Goal: Navigation & Orientation: Find specific page/section

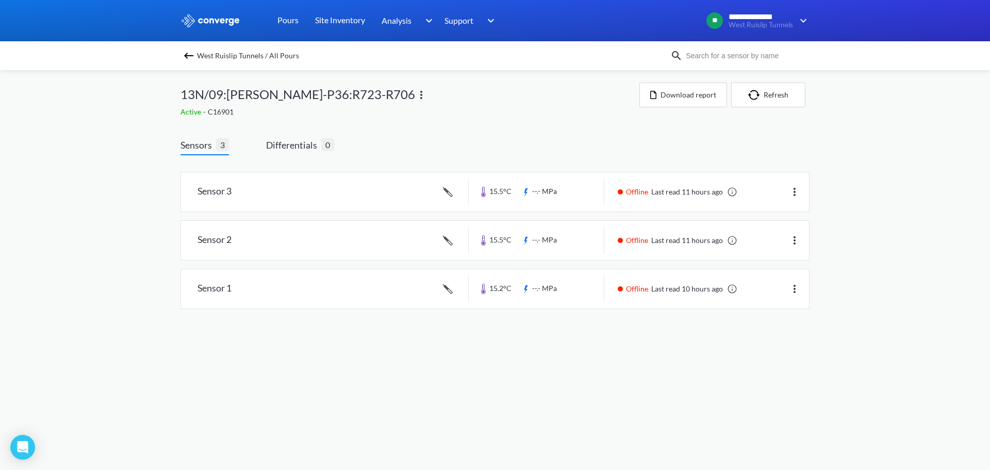
click at [197, 58] on span "West Ruislip Tunnels / All Pours" at bounding box center [248, 55] width 102 height 14
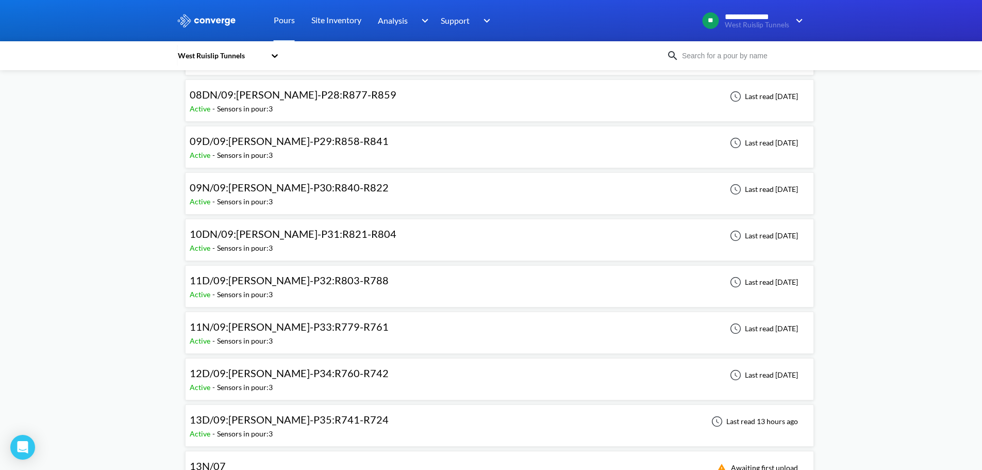
scroll to position [515, 0]
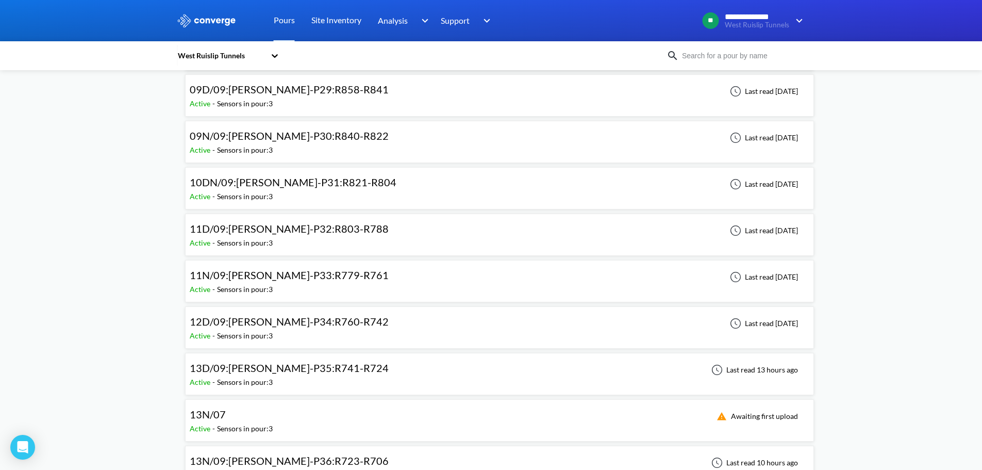
click at [322, 373] on span "13D/09:[PERSON_NAME]-P35:R741-R724" at bounding box center [289, 367] width 199 height 12
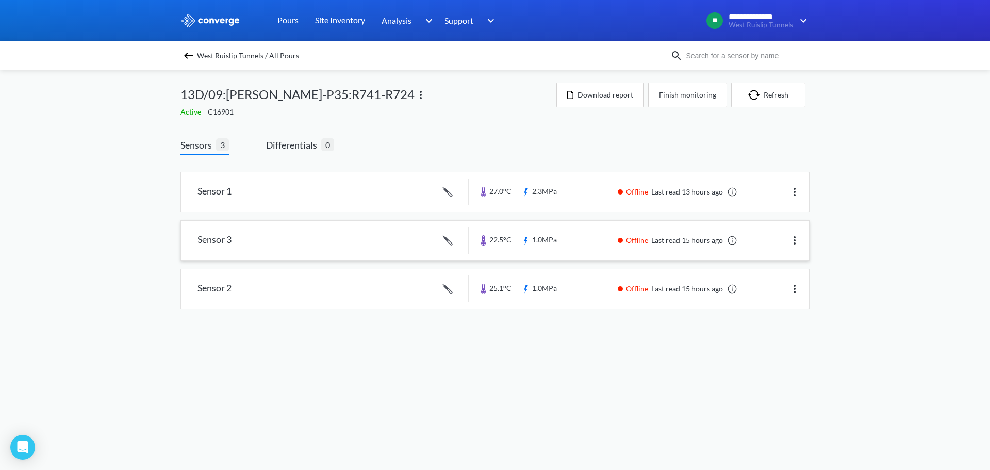
click at [358, 247] on link at bounding box center [495, 240] width 628 height 39
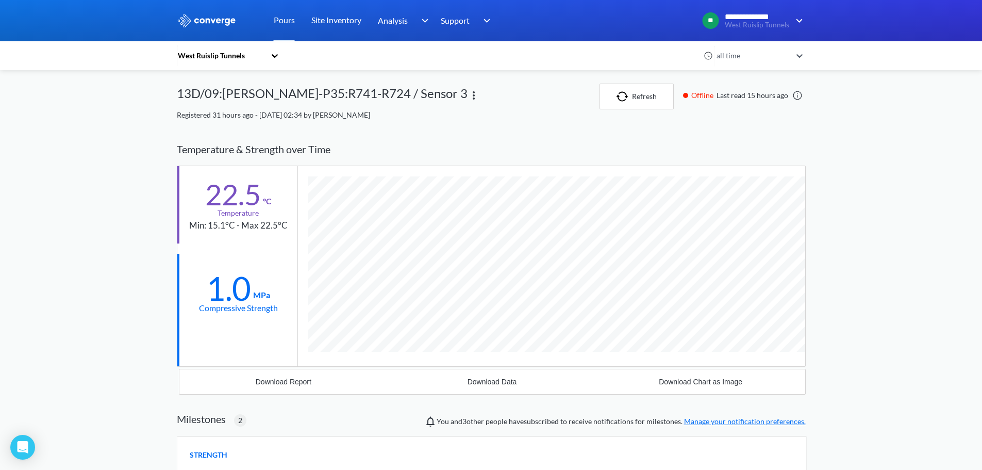
scroll to position [735, 629]
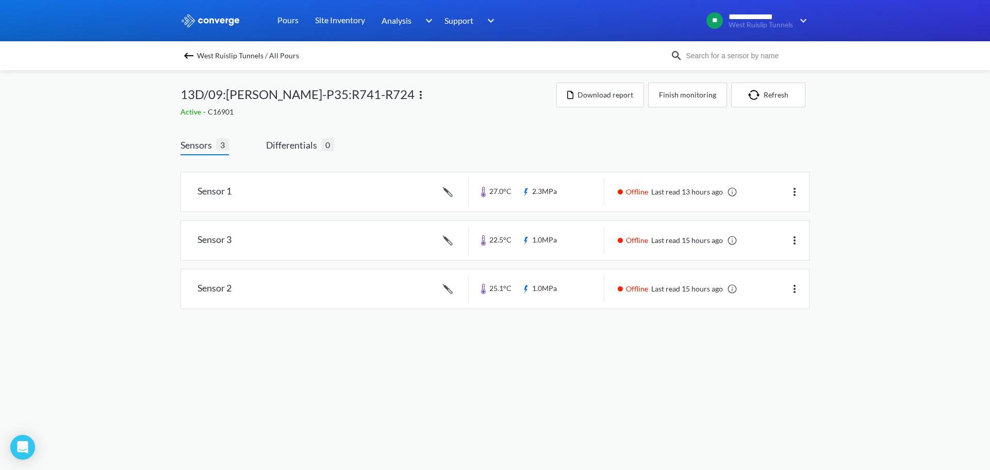
click at [188, 49] on div "West Ruislip Tunnels / All Pours" at bounding box center [425, 55] width 490 height 14
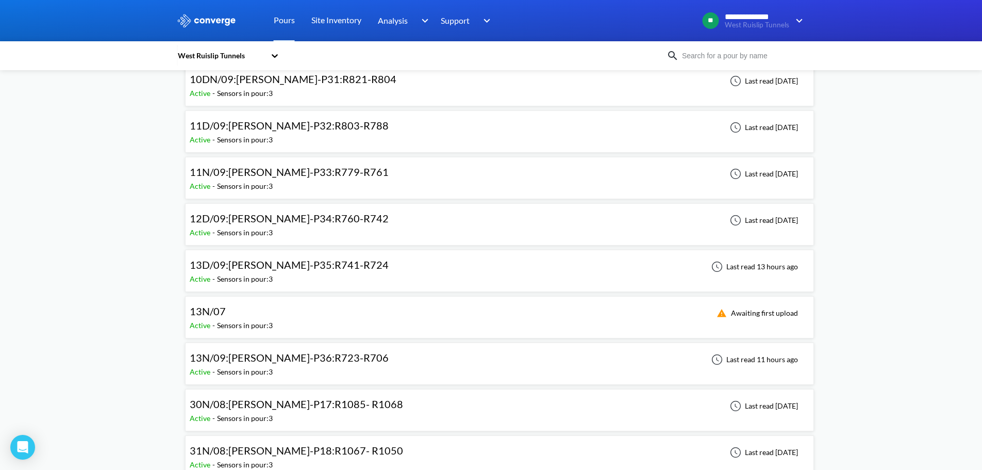
scroll to position [670, 0]
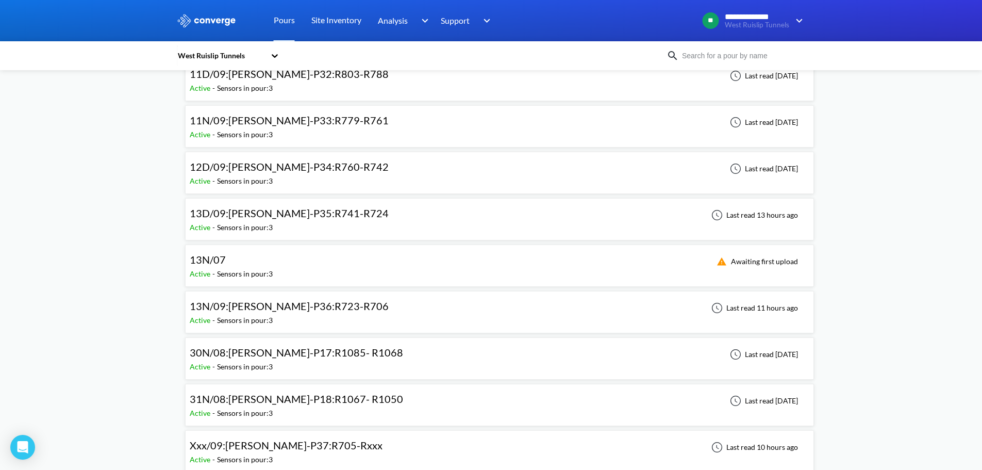
click at [301, 303] on span "13N/09:[PERSON_NAME]-P36:R723-R706" at bounding box center [289, 305] width 199 height 12
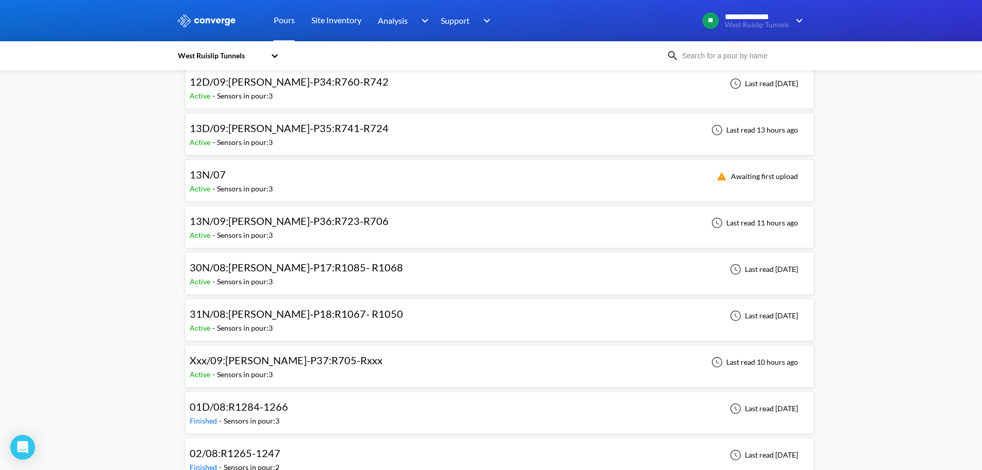
scroll to position [773, 0]
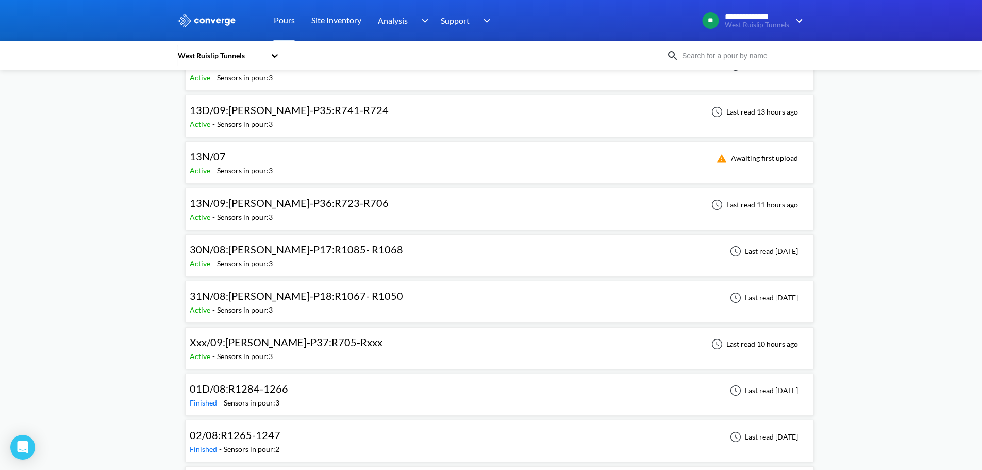
click at [291, 337] on span "Xxx/09:[PERSON_NAME]-P37:R705-Rxxx" at bounding box center [286, 342] width 193 height 12
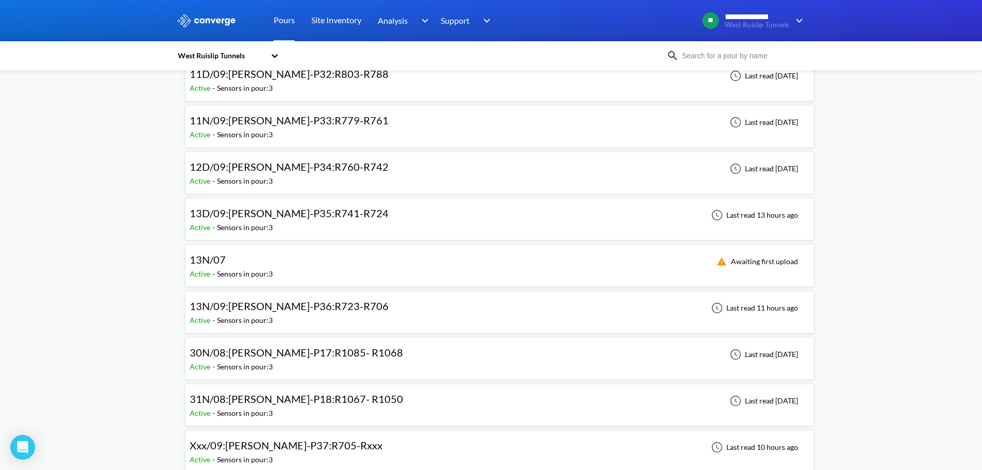
scroll to position [691, 0]
